Goal: Information Seeking & Learning: Check status

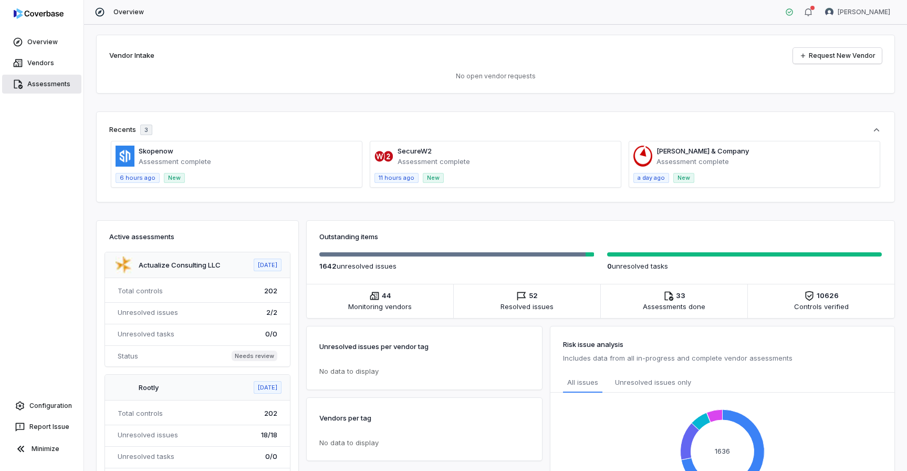
click at [61, 88] on link "Assessments" at bounding box center [41, 84] width 79 height 19
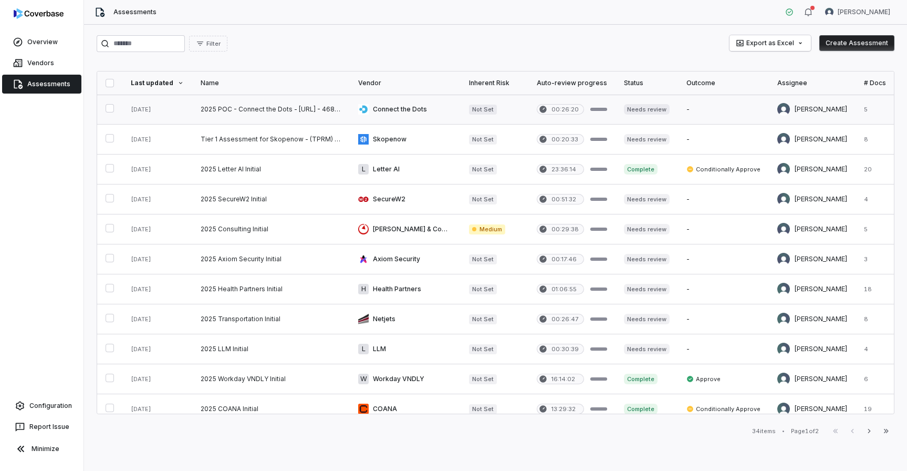
click at [297, 107] on link at bounding box center [271, 109] width 158 height 29
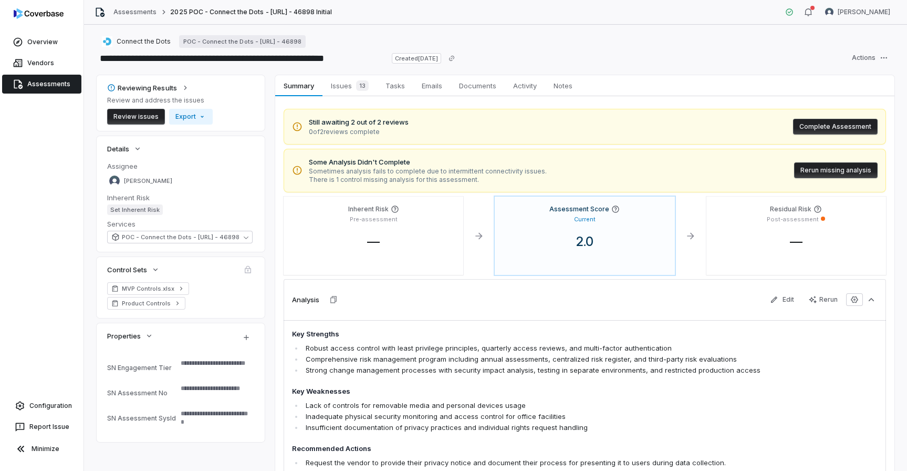
click at [811, 171] on button "Rerun missing analysis" at bounding box center [836, 170] width 84 height 16
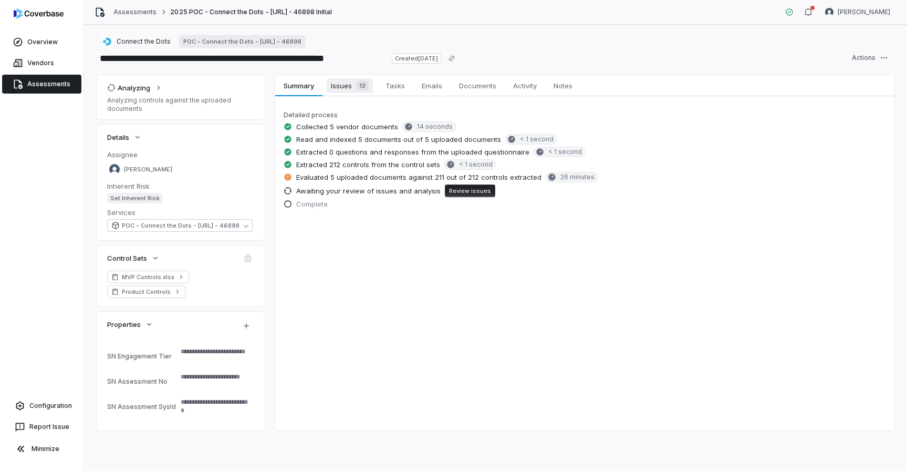
click at [342, 84] on span "Issues 13" at bounding box center [350, 85] width 46 height 15
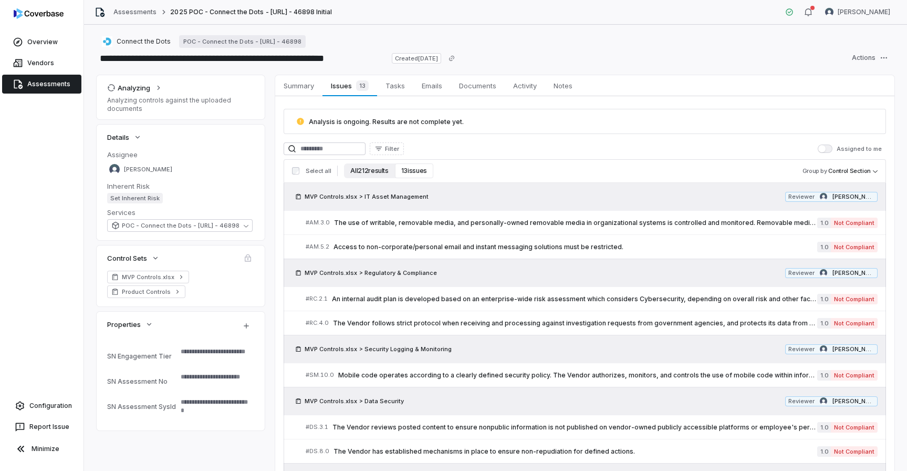
click at [355, 170] on button "All 212 results" at bounding box center [369, 170] width 50 height 15
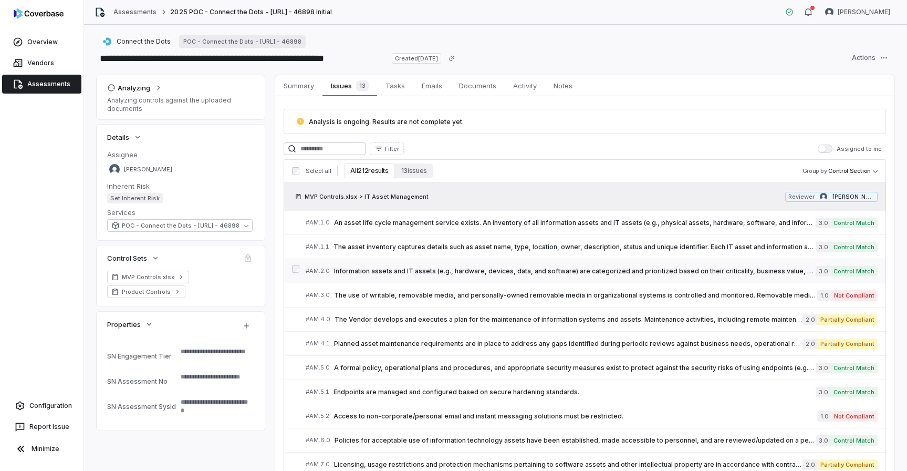
click at [365, 268] on span "Information assets and IT assets (e.g., hardware, devices, data, and software) …" at bounding box center [575, 271] width 482 height 8
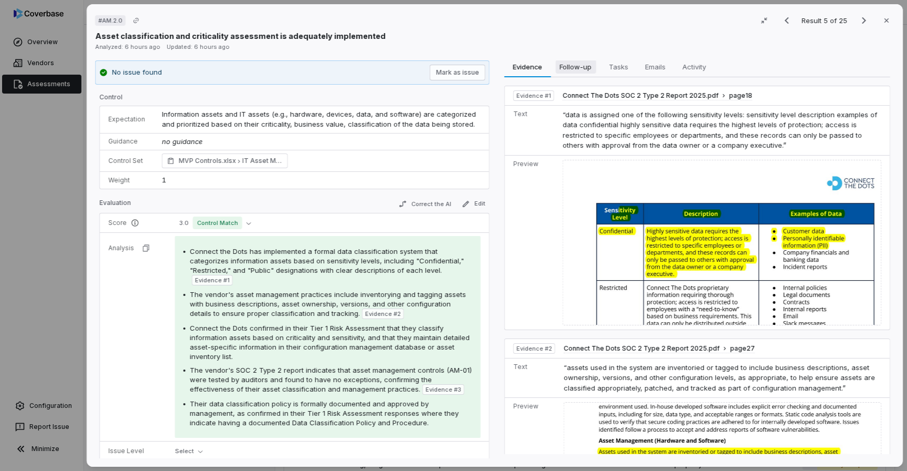
click at [578, 71] on span "Follow-up" at bounding box center [575, 67] width 40 height 14
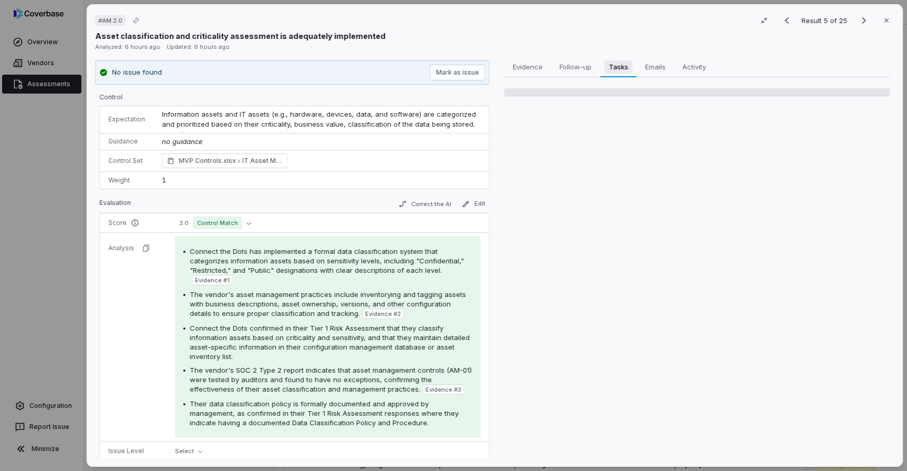
click at [611, 68] on span "Tasks" at bounding box center [618, 67] width 27 height 14
click at [67, 181] on div "# AM.2.0 Result 5 of 25 Close Asset classification and criticality assessment i…" at bounding box center [453, 235] width 907 height 471
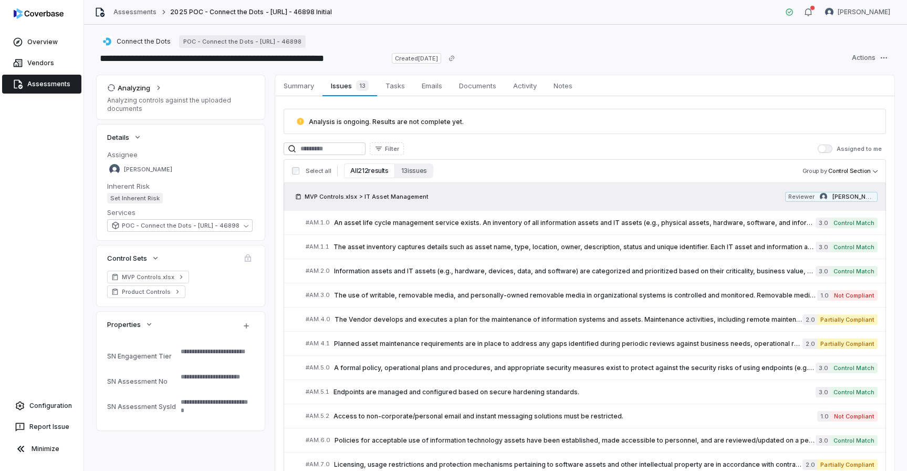
click at [59, 89] on link "Assessments" at bounding box center [41, 84] width 79 height 19
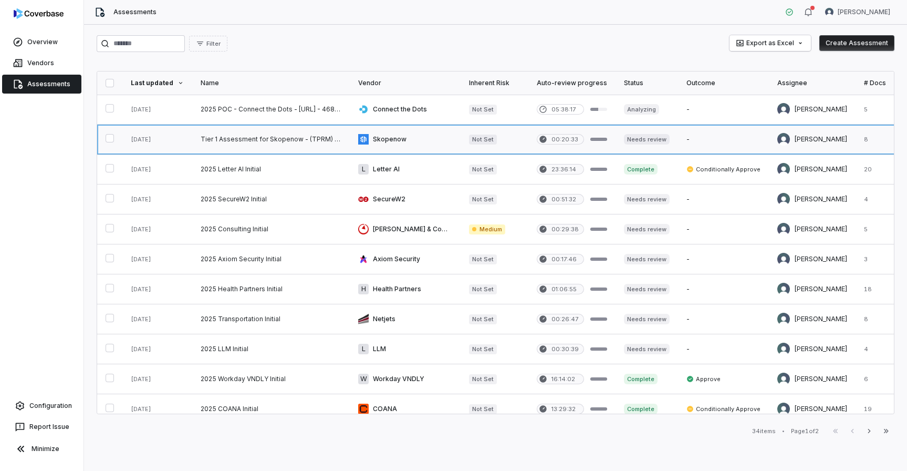
click at [274, 134] on link at bounding box center [271, 138] width 158 height 29
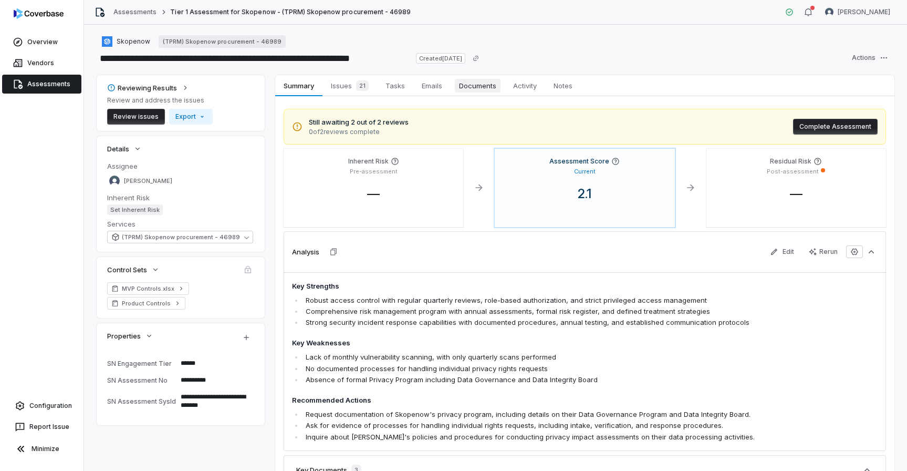
click at [477, 86] on span "Documents" at bounding box center [478, 86] width 46 height 14
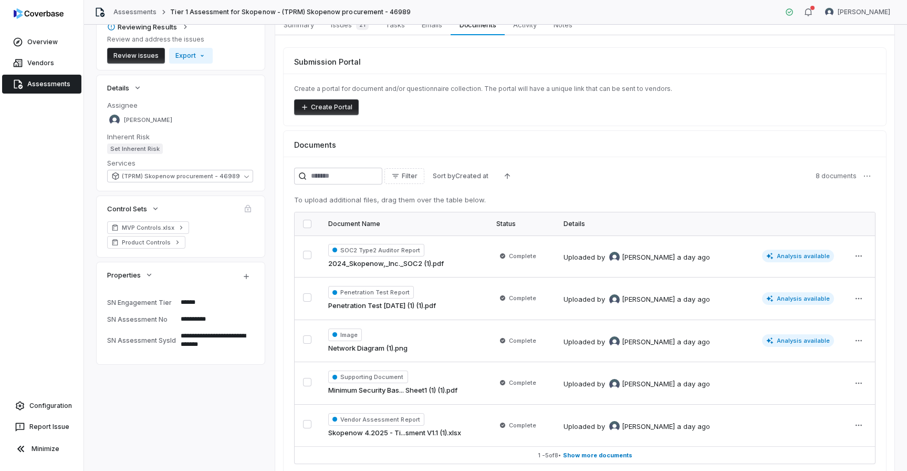
scroll to position [111, 0]
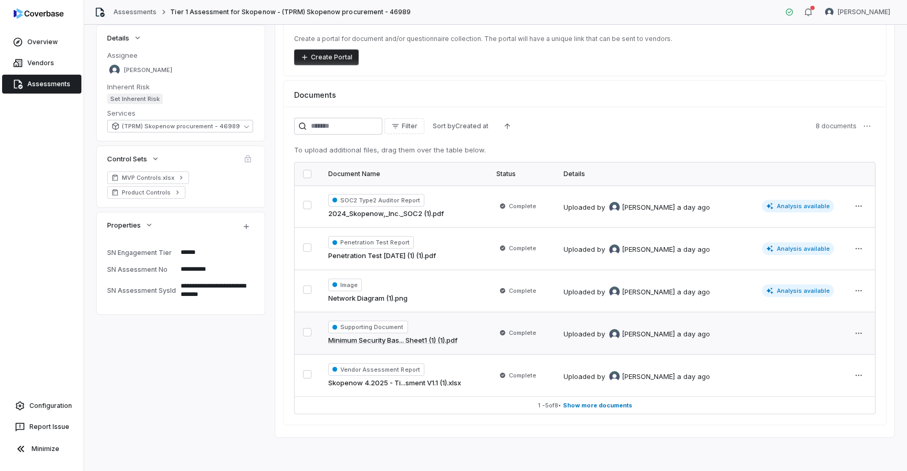
click at [434, 338] on link "Minimum Security Bas... Sheet1 (1) (1).pdf" at bounding box center [392, 340] width 129 height 11
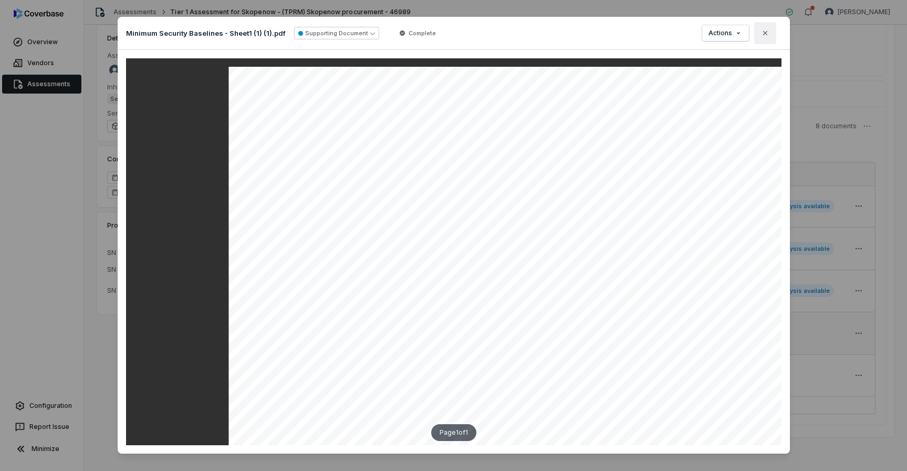
click at [768, 36] on icon "button" at bounding box center [765, 33] width 8 height 8
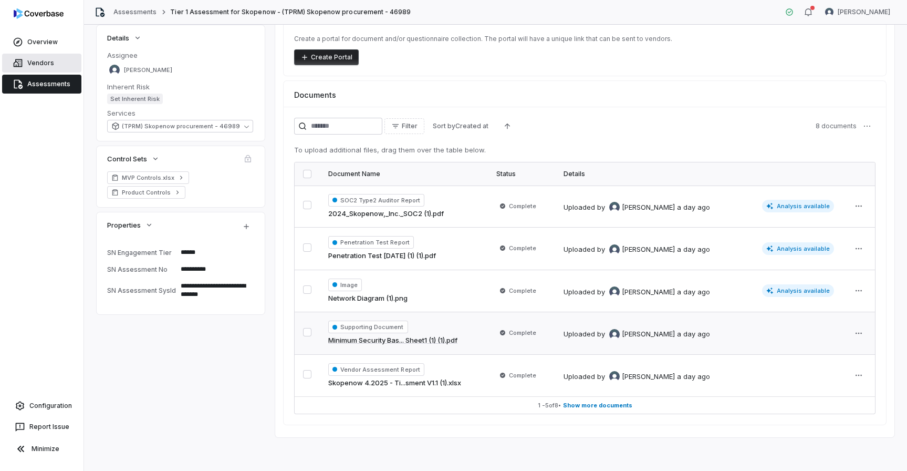
click at [41, 66] on link "Vendors" at bounding box center [41, 63] width 79 height 19
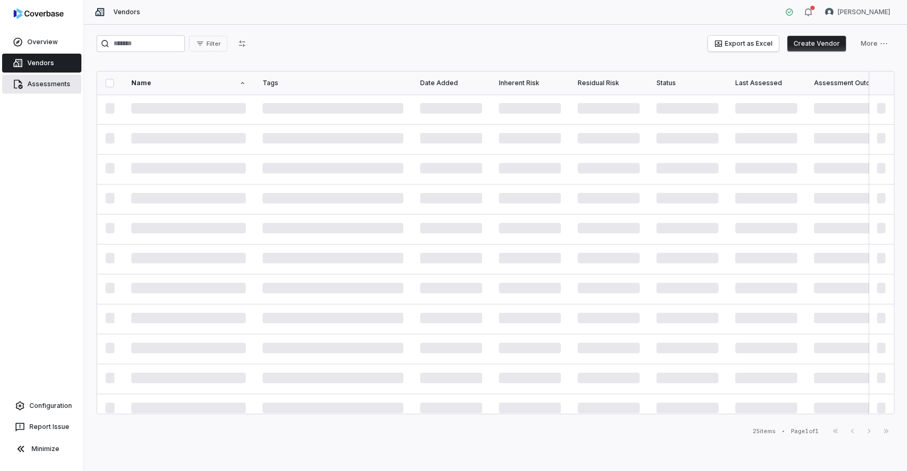
click at [41, 80] on link "Assessments" at bounding box center [41, 84] width 79 height 19
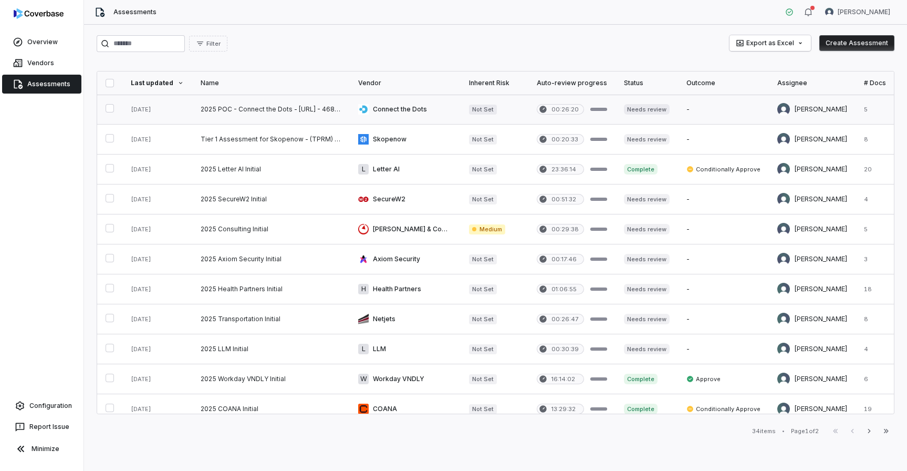
click at [301, 106] on link at bounding box center [271, 109] width 158 height 29
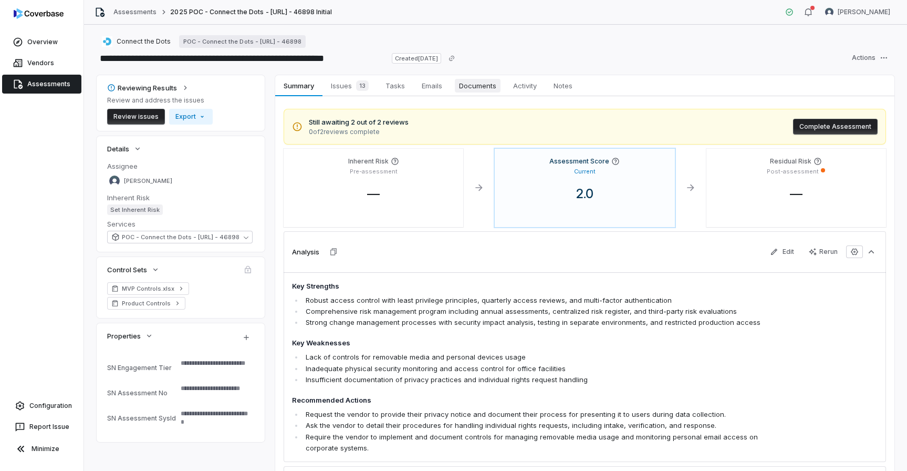
click at [457, 87] on span "Documents" at bounding box center [478, 86] width 46 height 14
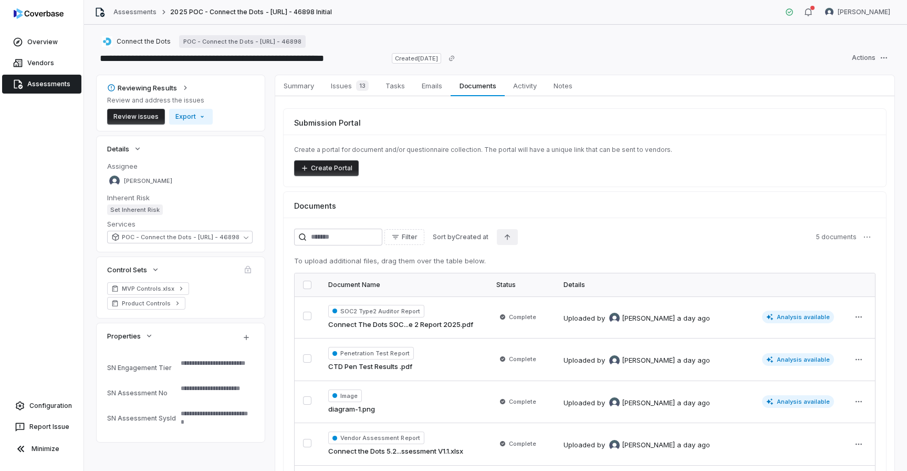
scroll to position [93, 0]
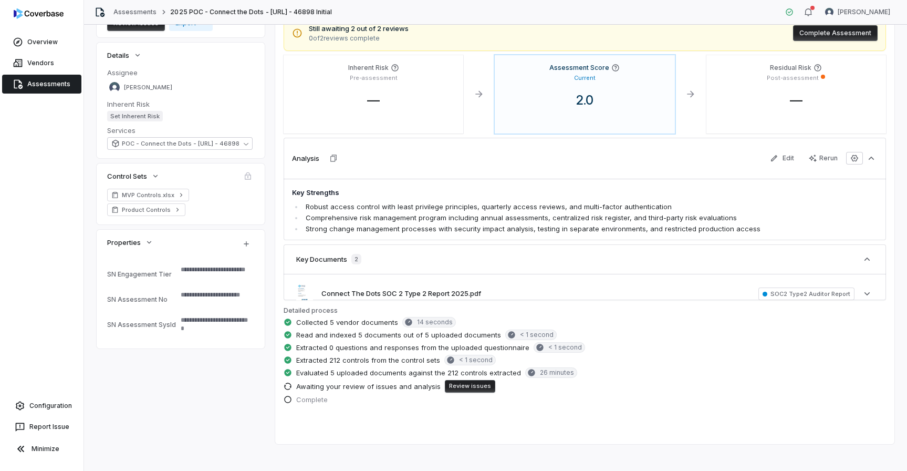
scroll to position [93, 0]
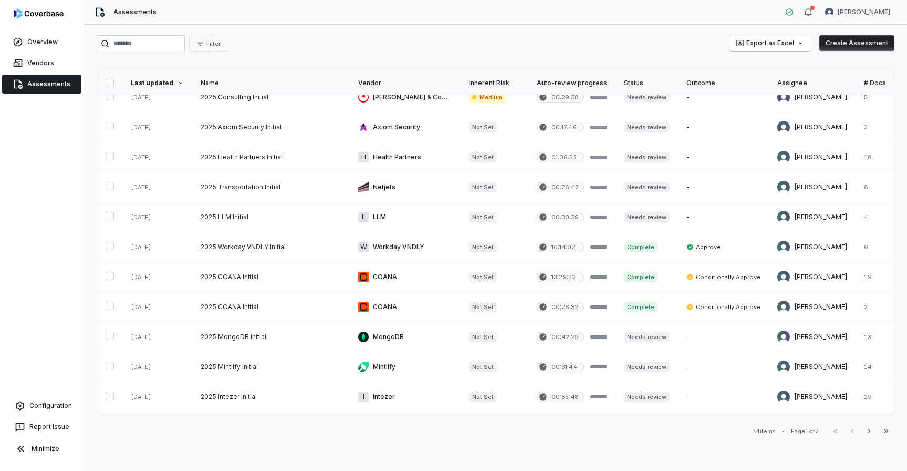
scroll to position [139, 0]
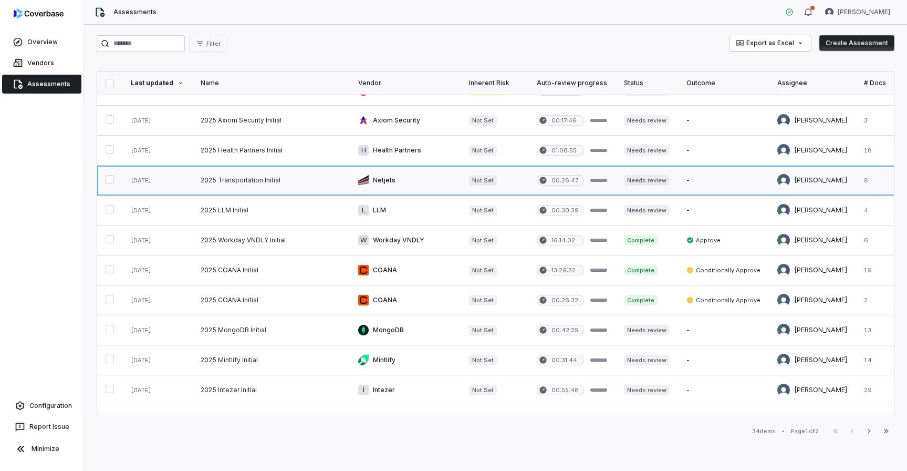
click at [319, 182] on link at bounding box center [271, 179] width 158 height 29
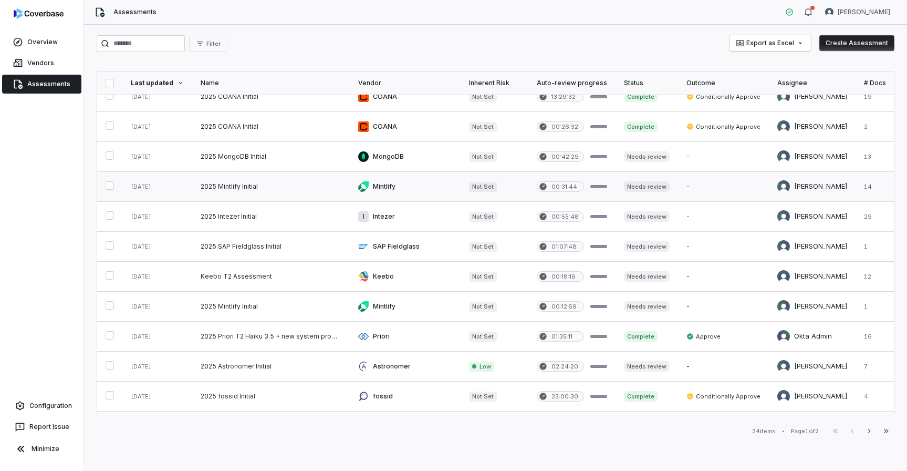
scroll to position [429, 0]
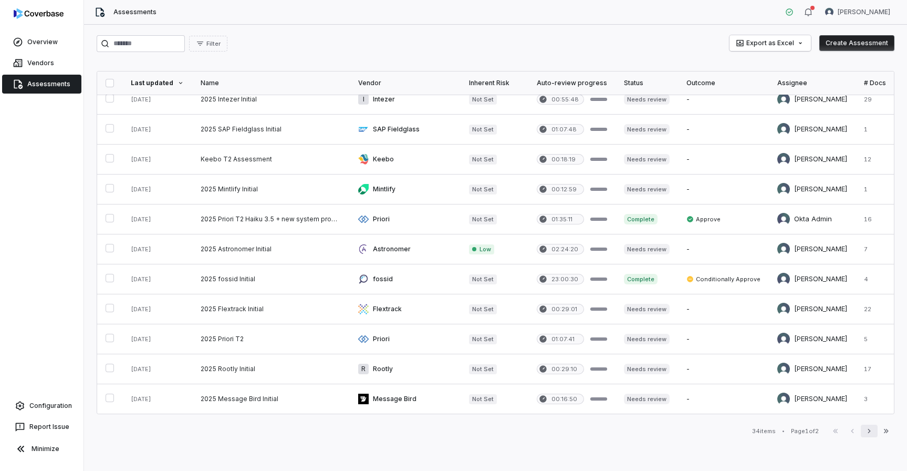
click at [866, 430] on icon "button" at bounding box center [869, 430] width 8 height 8
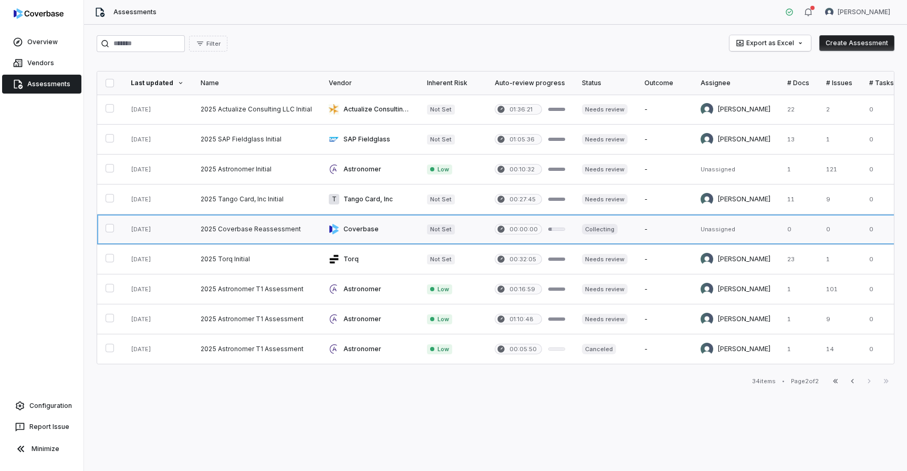
click at [369, 234] on link at bounding box center [369, 228] width 98 height 29
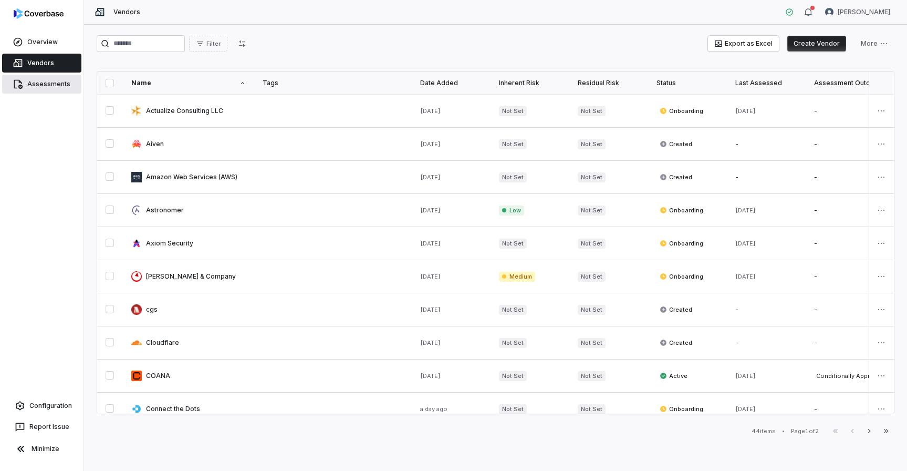
click at [49, 84] on link "Assessments" at bounding box center [41, 84] width 79 height 19
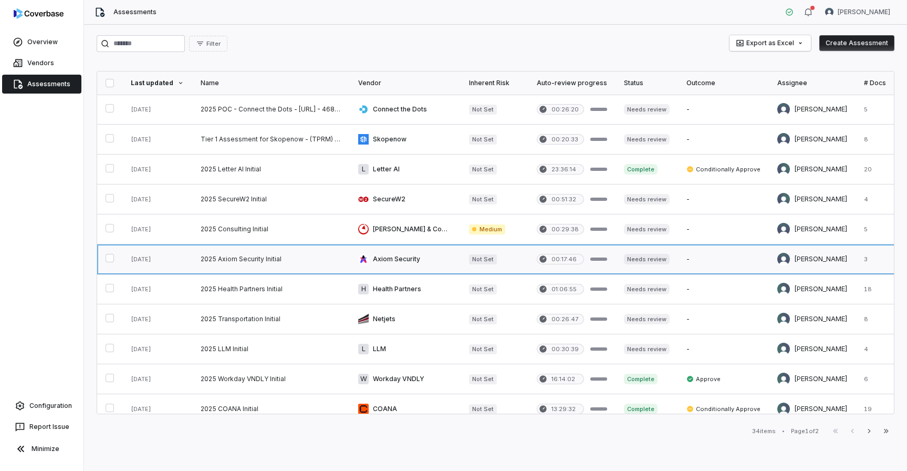
click at [248, 258] on link at bounding box center [271, 258] width 158 height 29
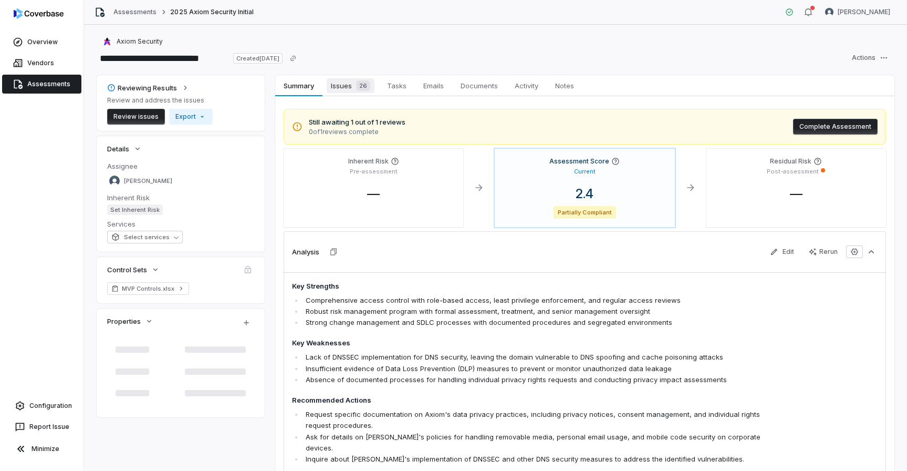
click at [347, 92] on span "Issues 26" at bounding box center [351, 85] width 48 height 15
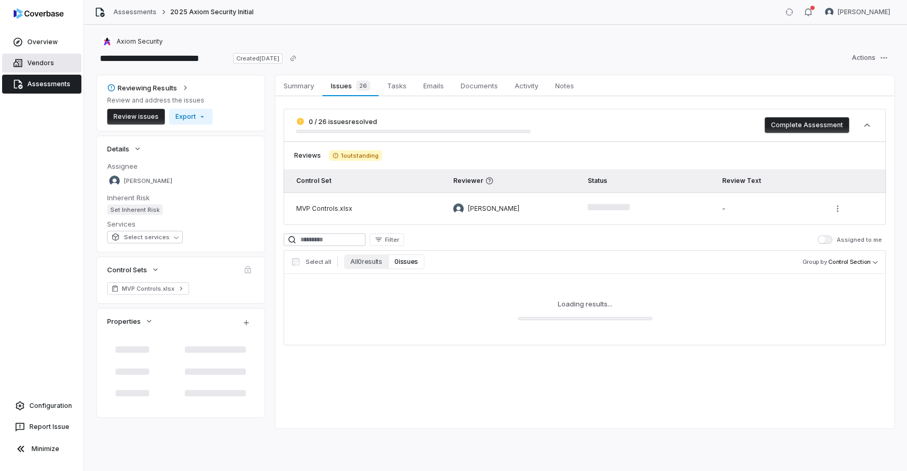
click at [48, 68] on link "Vendors" at bounding box center [41, 63] width 79 height 19
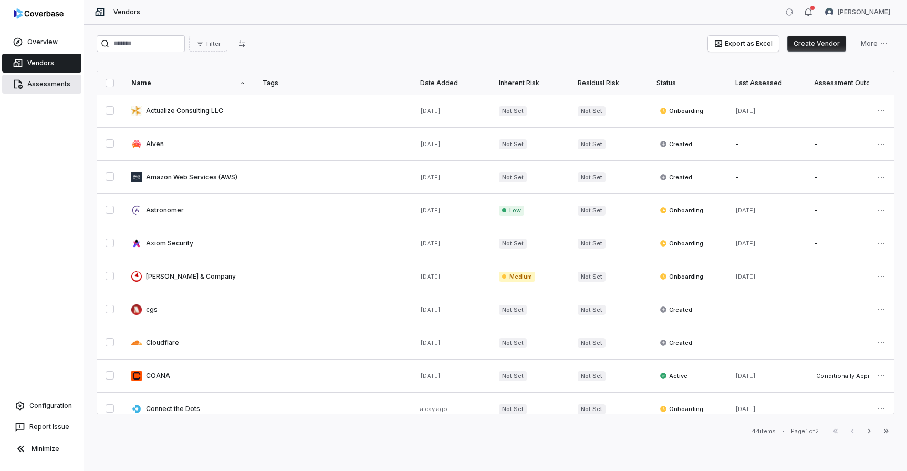
click at [32, 84] on link "Assessments" at bounding box center [41, 84] width 79 height 19
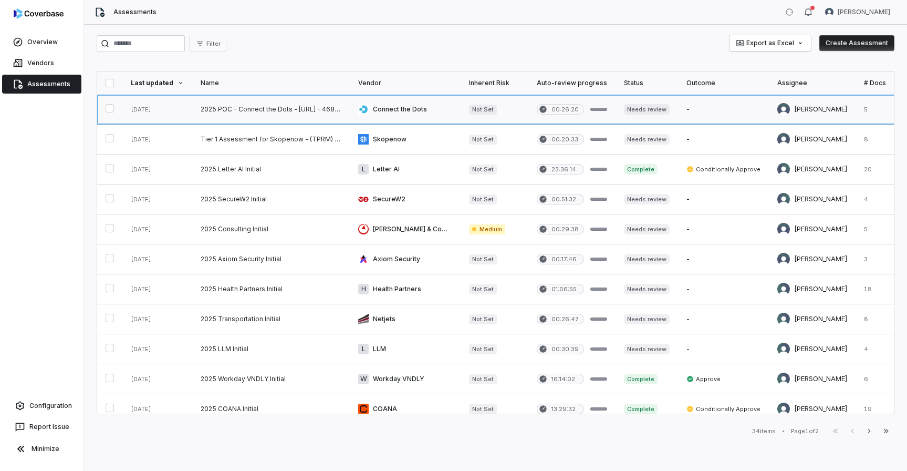
click at [307, 113] on link at bounding box center [271, 109] width 158 height 29
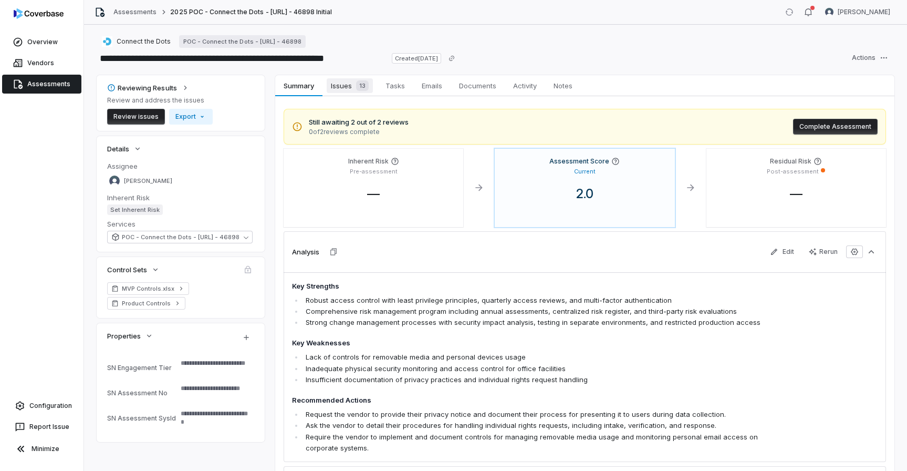
click at [337, 91] on span "Issues 13" at bounding box center [350, 85] width 46 height 15
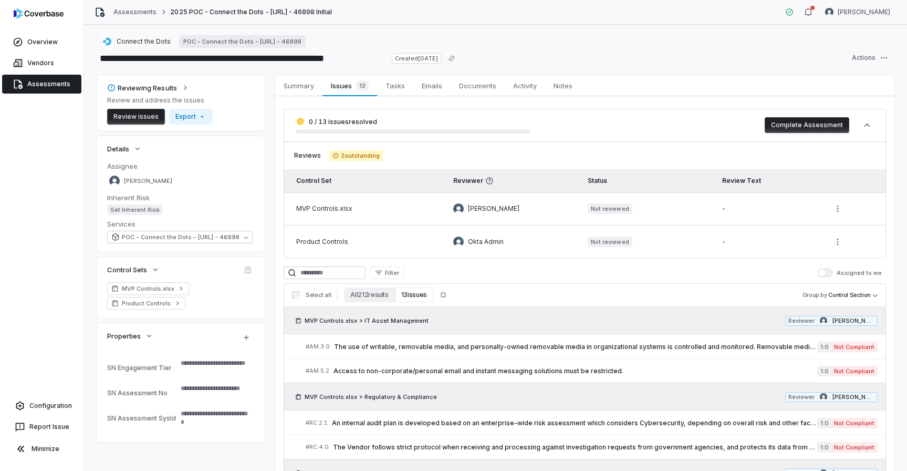
type textarea "*"
